Goal: Task Accomplishment & Management: Complete application form

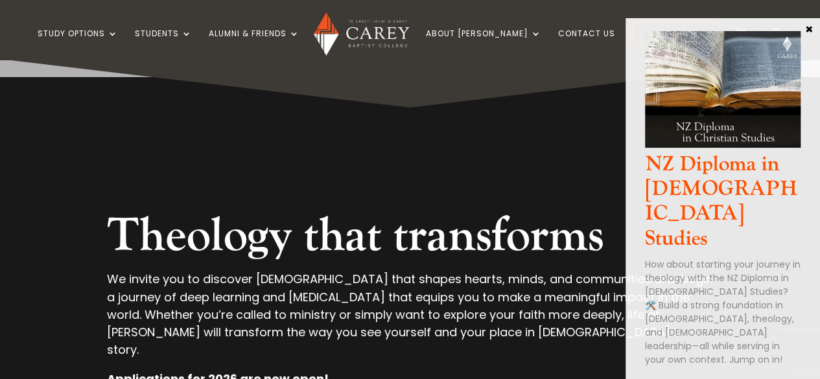
click at [806, 29] on button "×" at bounding box center [809, 29] width 13 height 12
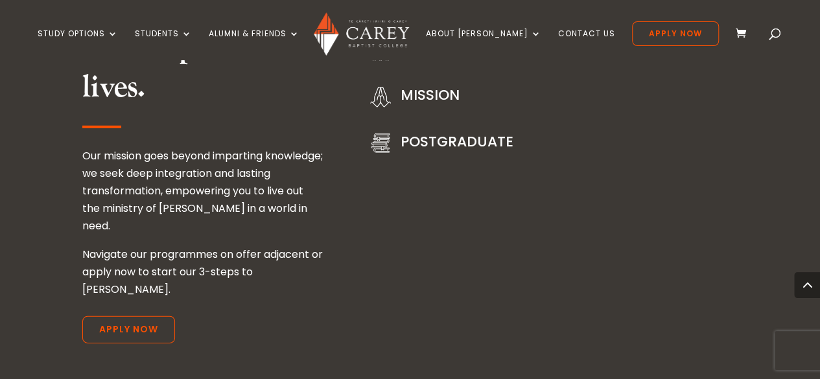
scroll to position [1804, 0]
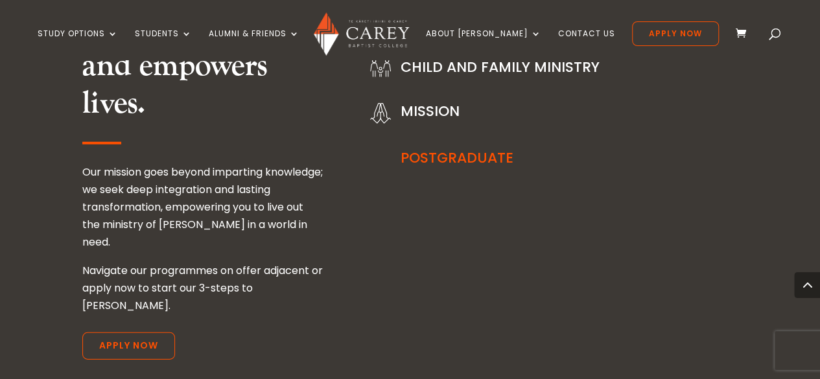
click at [468, 148] on link "PostGraduate" at bounding box center [457, 158] width 113 height 20
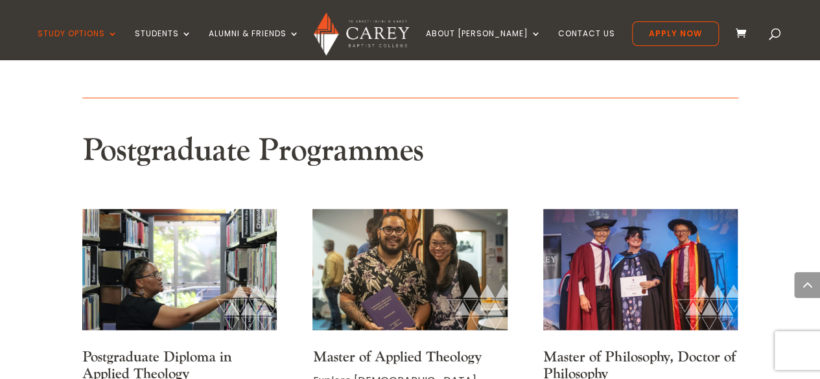
scroll to position [1583, 0]
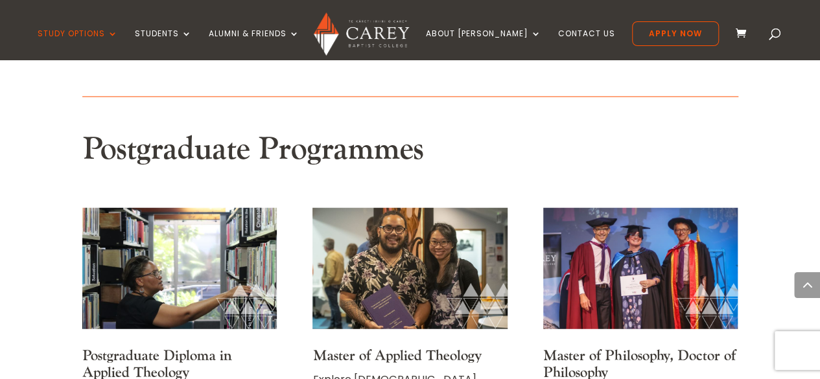
click at [189, 347] on link "Postgraduate Diploma in Applied Theology" at bounding box center [157, 364] width 150 height 35
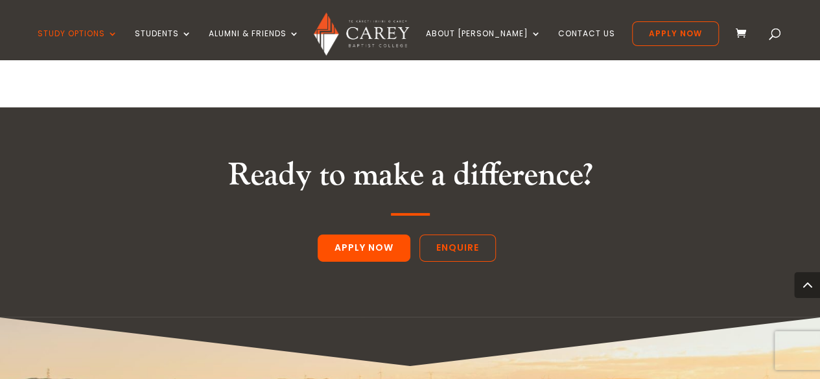
scroll to position [1972, 0]
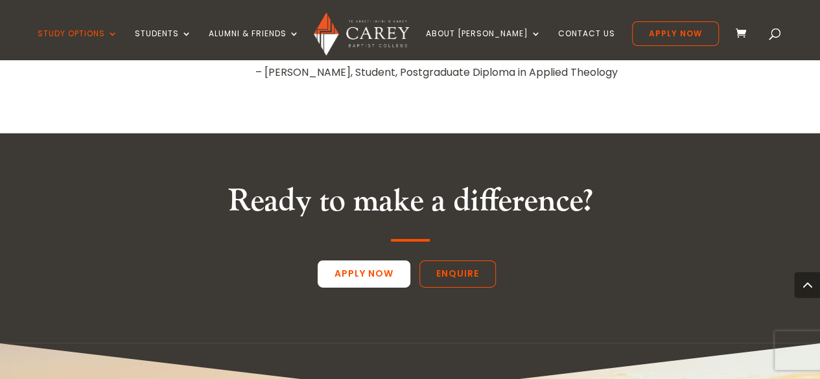
click at [357, 261] on link "Apply Now" at bounding box center [364, 274] width 93 height 27
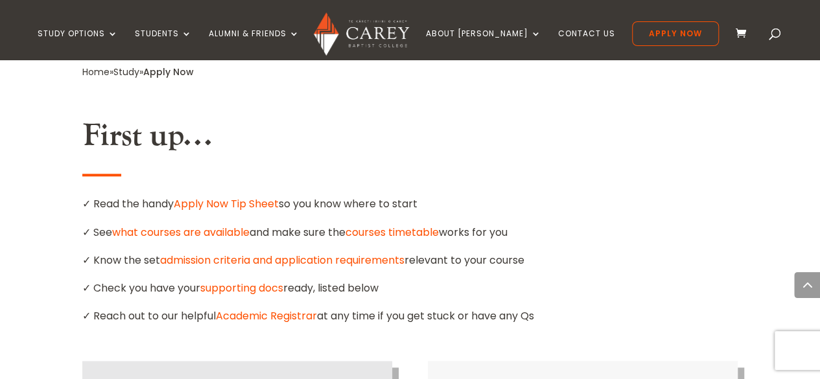
scroll to position [726, 0]
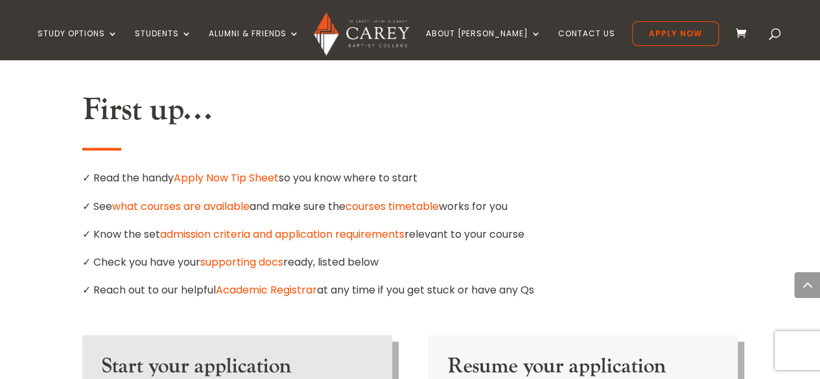
click at [237, 171] on link "Apply Now Tip Sheet" at bounding box center [226, 178] width 105 height 15
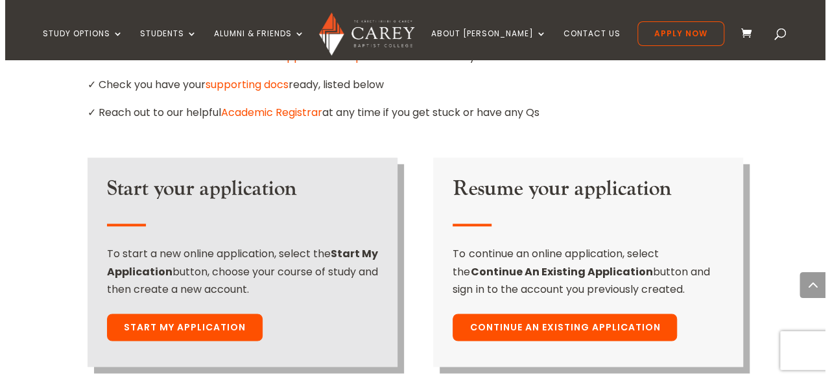
scroll to position [908, 0]
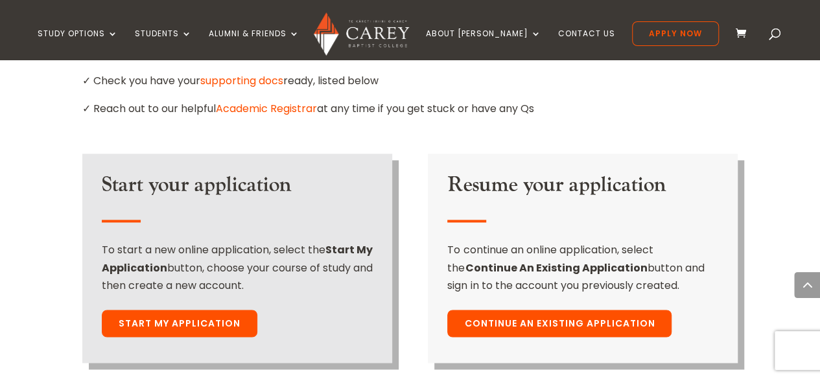
click at [173, 310] on link "Start My Application" at bounding box center [180, 323] width 156 height 27
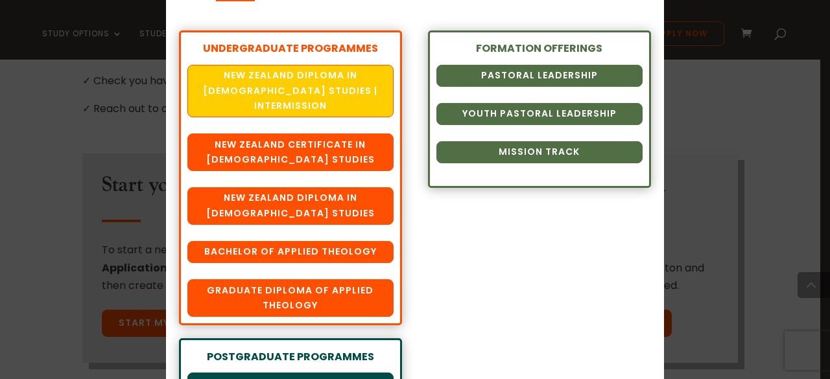
scroll to position [129, 0]
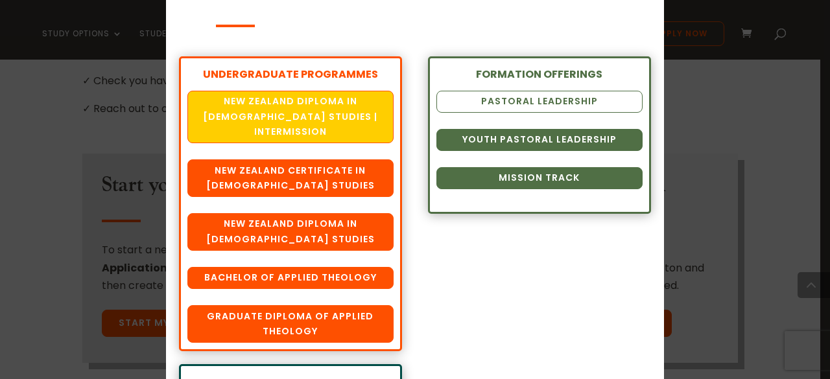
click at [558, 99] on link "Pastoral Leadership" at bounding box center [540, 102] width 206 height 22
